Goal: Task Accomplishment & Management: Use online tool/utility

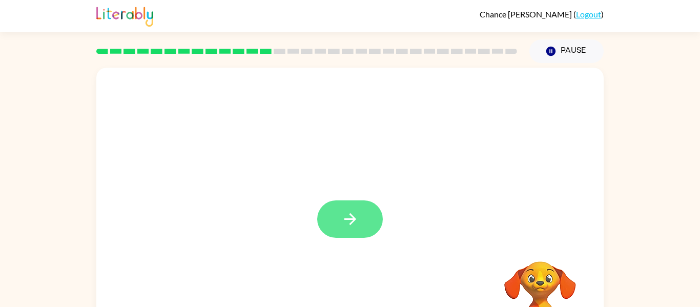
click at [335, 223] on button "button" at bounding box center [350, 218] width 66 height 37
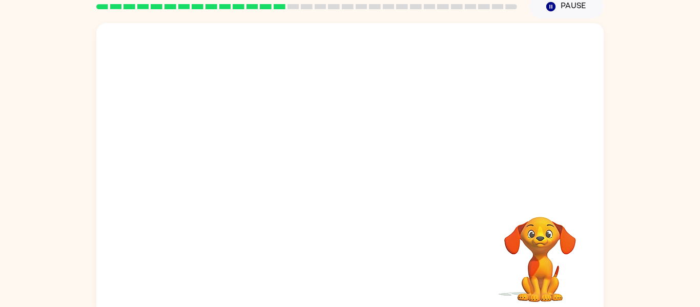
scroll to position [51, 0]
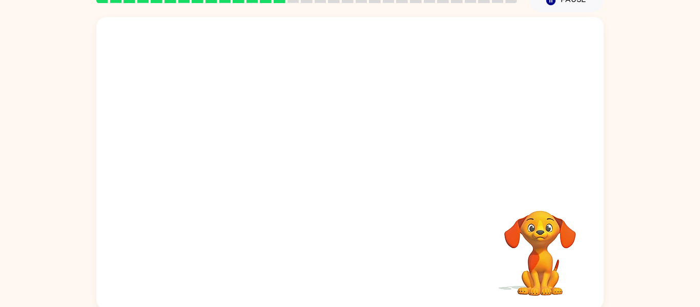
click at [558, 240] on video "Your browser must support playing .mp4 files to use Literably. Please try using…" at bounding box center [540, 246] width 103 height 103
click at [526, 238] on video "Your browser must support playing .mp4 files to use Literably. Please try using…" at bounding box center [540, 246] width 103 height 103
click at [549, 2] on icon "button" at bounding box center [551, 0] width 9 height 9
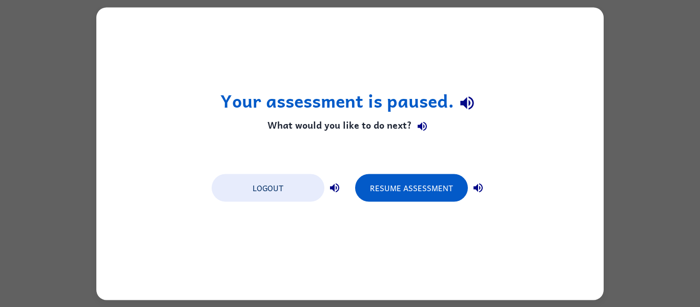
scroll to position [0, 0]
click at [476, 182] on icon "button" at bounding box center [478, 187] width 12 height 12
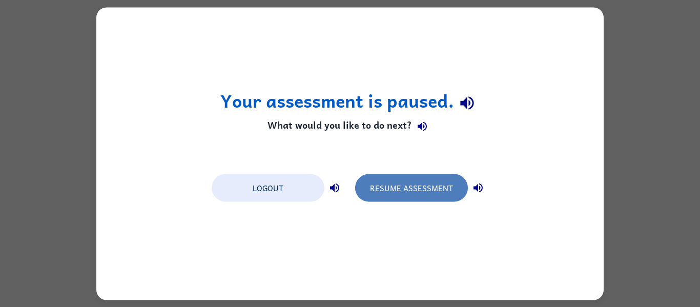
click at [442, 186] on button "Resume Assessment" at bounding box center [411, 188] width 113 height 28
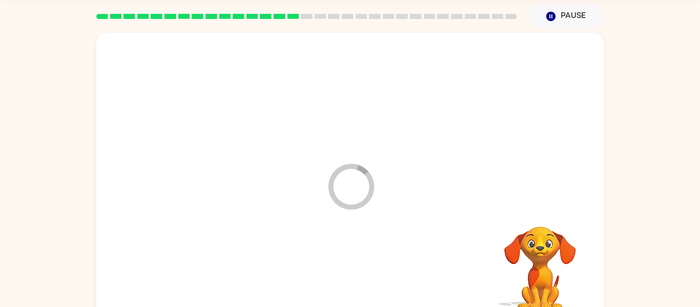
scroll to position [34, 0]
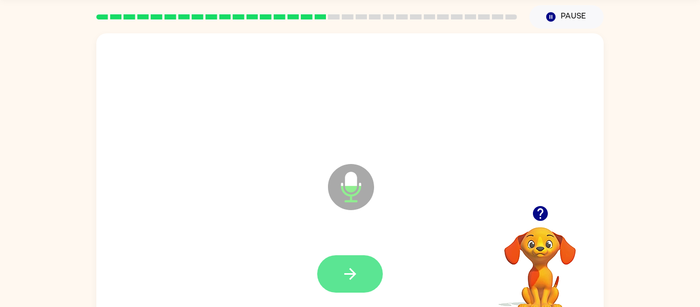
click at [359, 276] on button "button" at bounding box center [350, 273] width 66 height 37
click at [359, 274] on icon "button" at bounding box center [350, 274] width 18 height 18
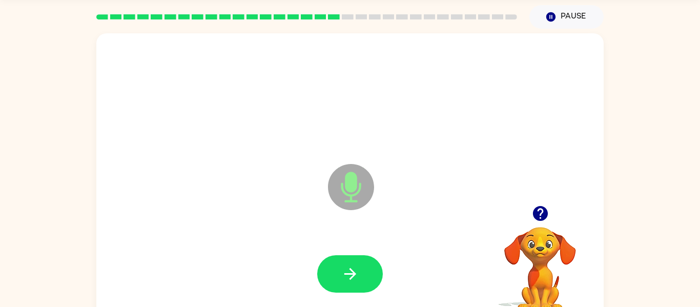
click at [359, 274] on icon "button" at bounding box center [350, 274] width 18 height 18
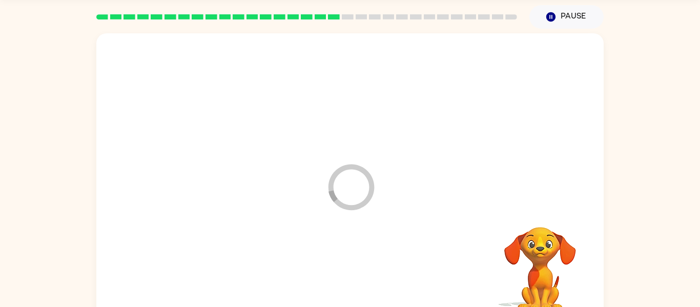
click at [359, 274] on div at bounding box center [350, 274] width 487 height 84
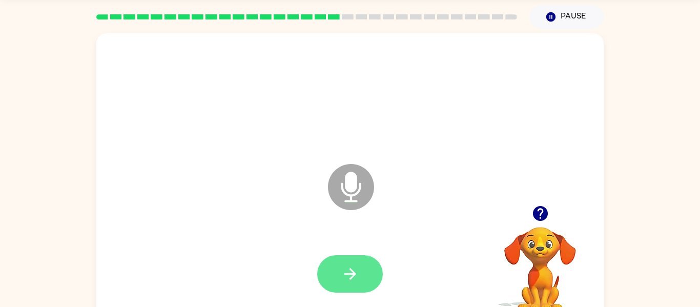
click at [348, 278] on icon "button" at bounding box center [350, 274] width 18 height 18
click at [346, 269] on icon "button" at bounding box center [350, 274] width 18 height 18
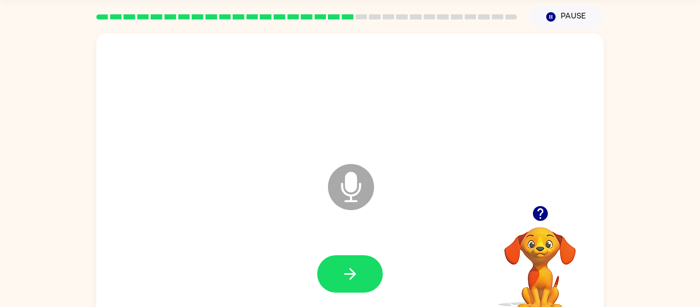
click at [346, 269] on icon "button" at bounding box center [350, 274] width 18 height 18
click at [349, 261] on button "button" at bounding box center [350, 273] width 66 height 37
click at [539, 215] on icon "button" at bounding box center [540, 213] width 15 height 15
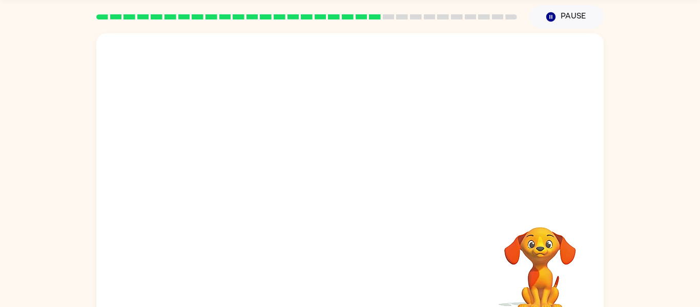
click at [471, 259] on div at bounding box center [350, 274] width 487 height 84
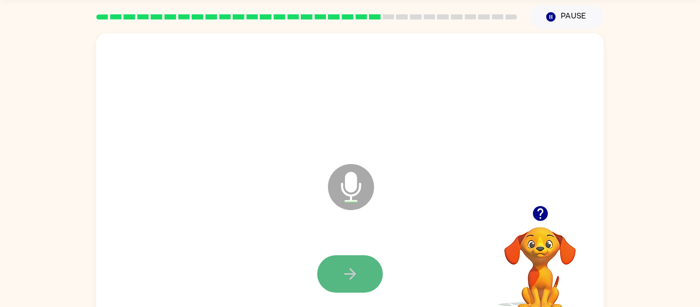
click at [358, 262] on button "button" at bounding box center [350, 273] width 66 height 37
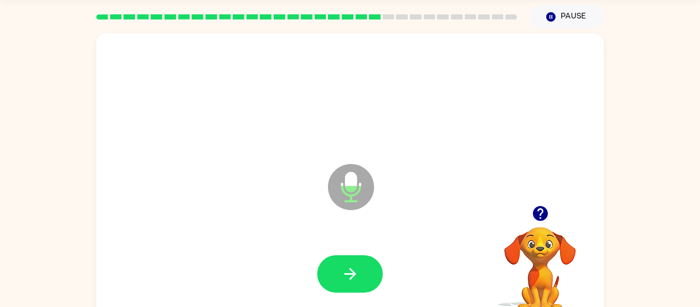
click at [358, 261] on button "button" at bounding box center [350, 273] width 66 height 37
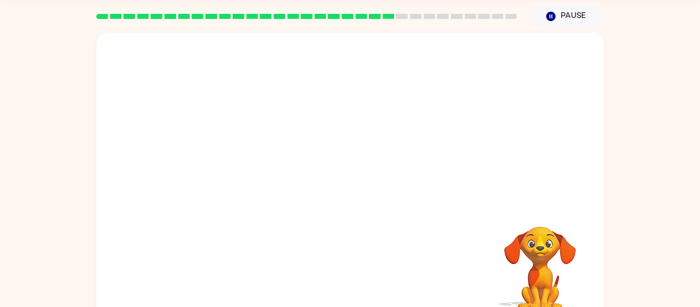
scroll to position [53, 0]
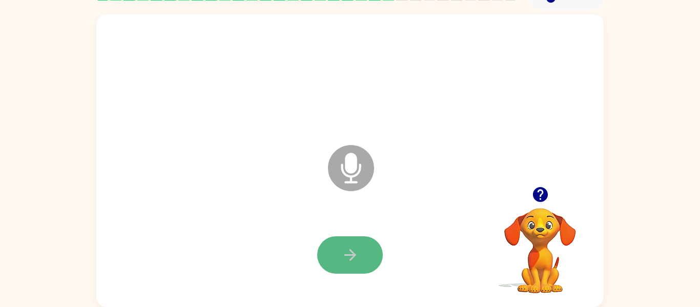
click at [341, 238] on button "button" at bounding box center [350, 254] width 66 height 37
click at [350, 254] on icon "button" at bounding box center [350, 255] width 18 height 18
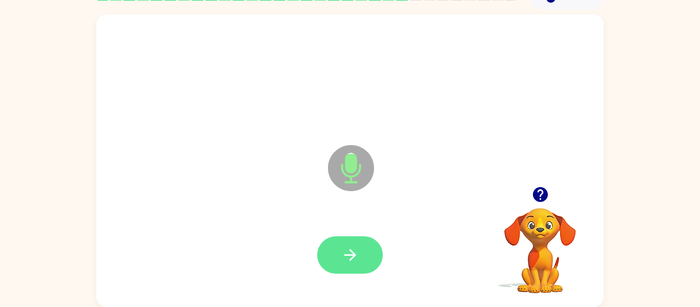
click at [349, 252] on icon "button" at bounding box center [350, 255] width 18 height 18
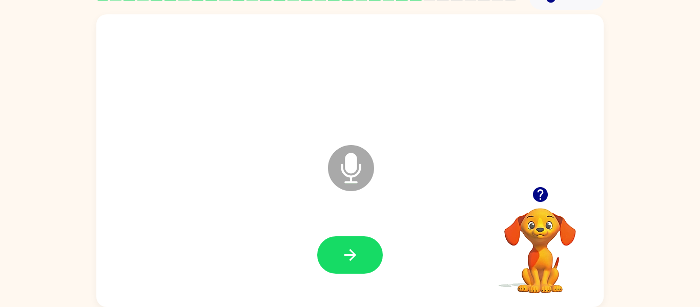
click at [349, 252] on icon "button" at bounding box center [350, 255] width 18 height 18
click at [347, 257] on icon "button" at bounding box center [350, 255] width 18 height 18
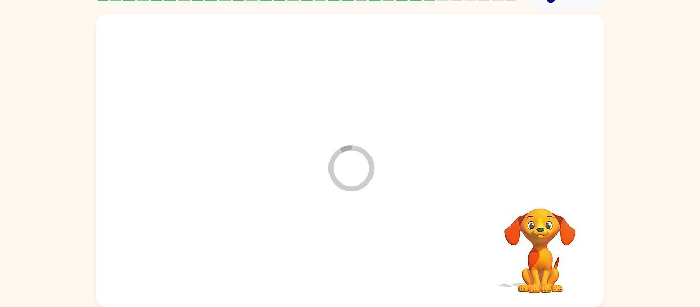
click at [347, 257] on div at bounding box center [350, 255] width 487 height 84
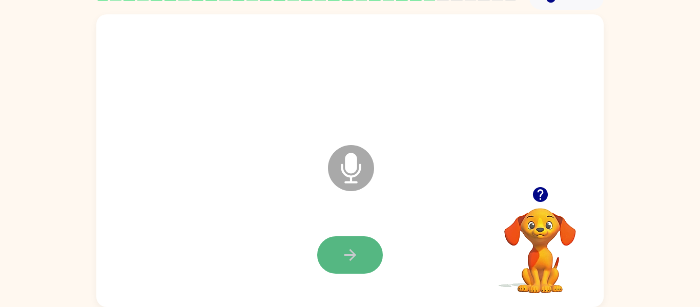
click at [347, 255] on icon "button" at bounding box center [350, 255] width 12 height 12
click at [347, 255] on div at bounding box center [350, 254] width 66 height 37
click at [348, 259] on icon "button" at bounding box center [350, 255] width 18 height 18
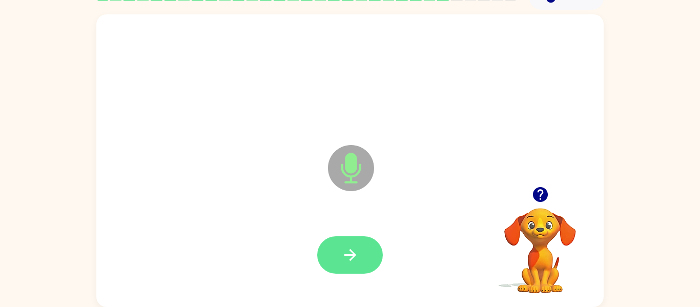
click at [351, 248] on icon "button" at bounding box center [350, 255] width 18 height 18
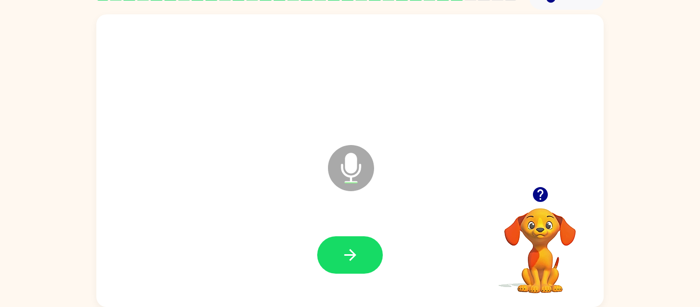
click at [351, 248] on icon "button" at bounding box center [350, 255] width 18 height 18
click at [538, 189] on icon "button" at bounding box center [540, 194] width 15 height 15
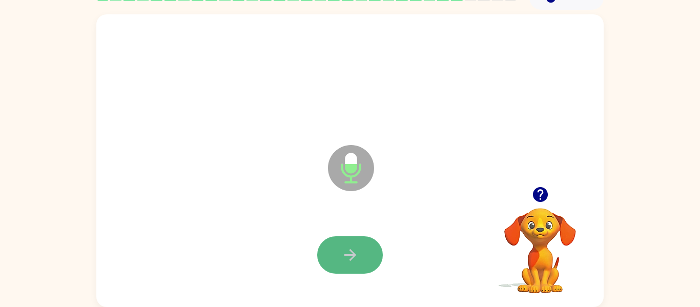
click at [367, 254] on button "button" at bounding box center [350, 254] width 66 height 37
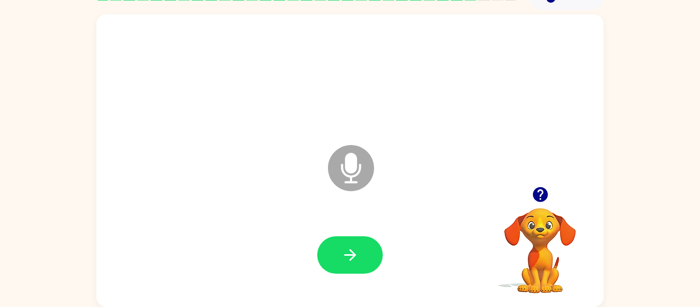
click at [349, 226] on div at bounding box center [350, 255] width 487 height 84
click at [352, 253] on icon "button" at bounding box center [350, 255] width 12 height 12
click at [352, 253] on div at bounding box center [350, 255] width 487 height 84
click at [351, 244] on button "button" at bounding box center [350, 254] width 66 height 37
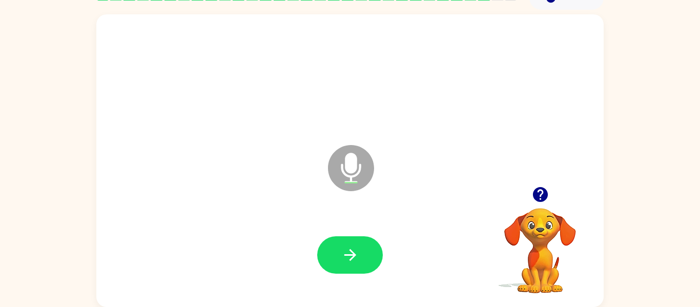
click at [342, 232] on div at bounding box center [350, 255] width 487 height 84
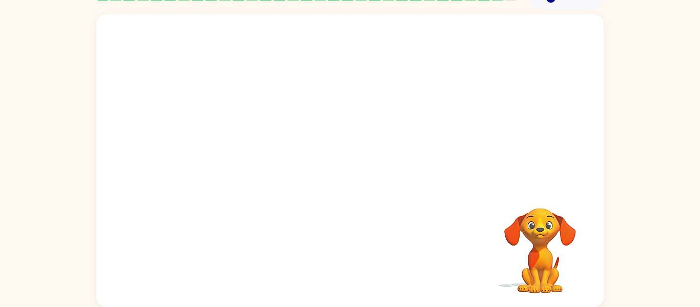
click at [364, 235] on div at bounding box center [350, 255] width 487 height 84
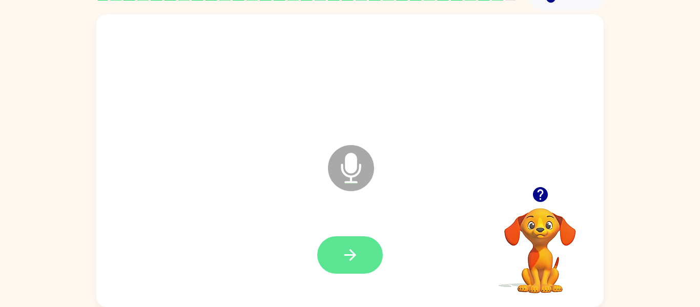
click at [368, 243] on button "button" at bounding box center [350, 254] width 66 height 37
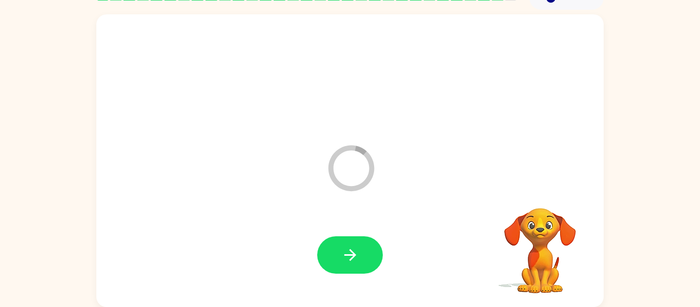
scroll to position [35, 0]
